Goal: Transaction & Acquisition: Purchase product/service

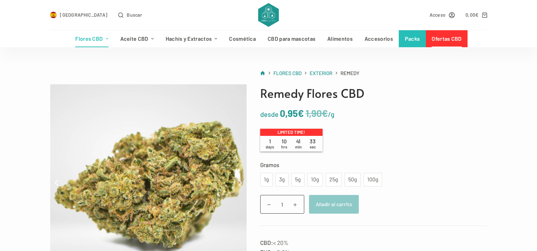
scroll to position [18, 0]
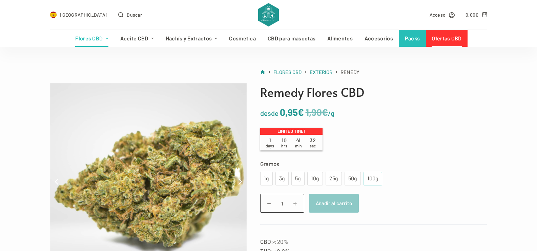
click at [372, 179] on div "100g" at bounding box center [373, 178] width 11 height 9
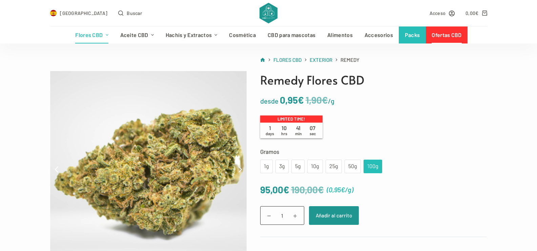
scroll to position [21, 0]
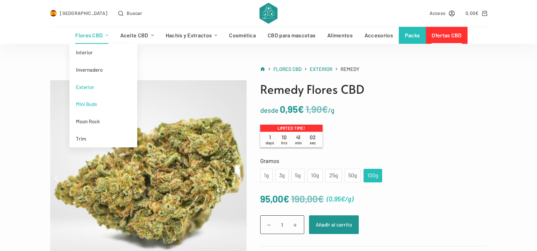
click at [91, 104] on link "Mini Buds" at bounding box center [104, 103] width 68 height 17
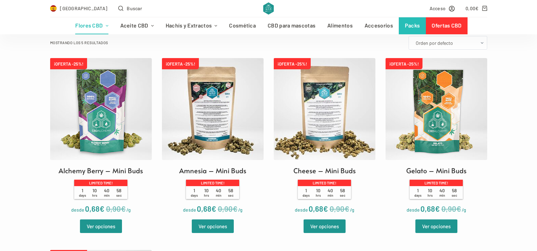
scroll to position [190, 0]
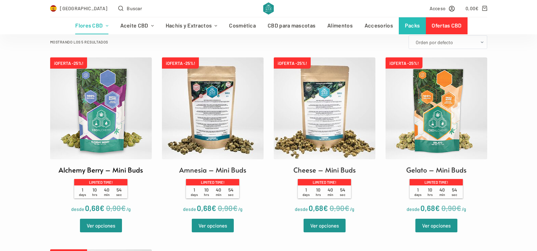
click at [104, 133] on img at bounding box center [101, 108] width 102 height 102
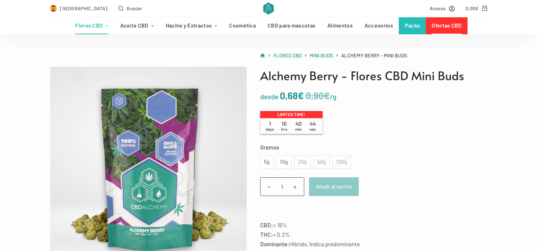
scroll to position [31, 0]
